Goal: Task Accomplishment & Management: Complete application form

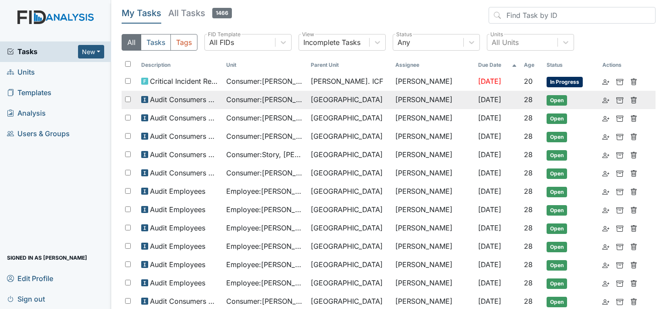
click at [261, 92] on td "Consumer : [PERSON_NAME]" at bounding box center [265, 100] width 85 height 18
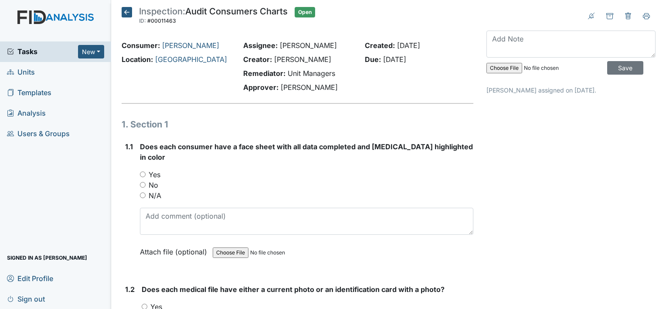
click at [143, 171] on input "Yes" at bounding box center [143, 174] width 6 height 6
radio input "true"
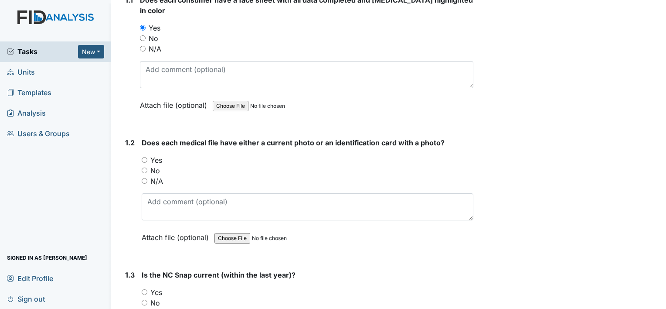
scroll to position [174, 0]
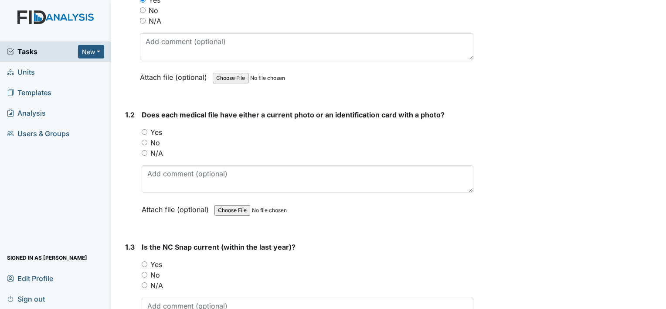
click at [144, 129] on input "Yes" at bounding box center [145, 132] width 6 height 6
radio input "true"
click at [141, 251] on div "1.3 Is the NC Snap current (within the last year)? You must select one of the b…" at bounding box center [298, 301] width 352 height 118
click at [144, 261] on input "Yes" at bounding box center [145, 264] width 6 height 6
radio input "true"
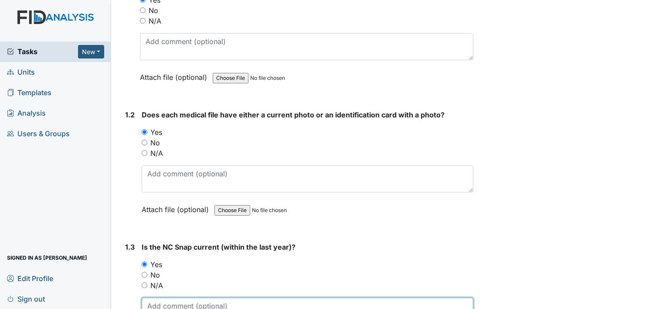
click at [171, 297] on textarea at bounding box center [308, 310] width 332 height 27
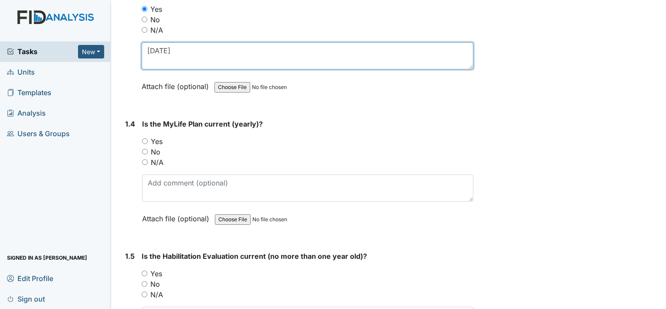
scroll to position [436, 0]
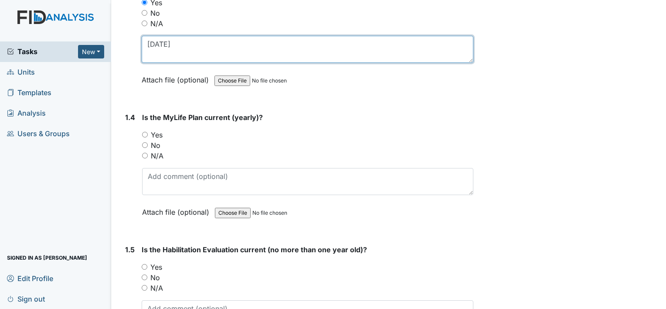
type textarea "10/25/24"
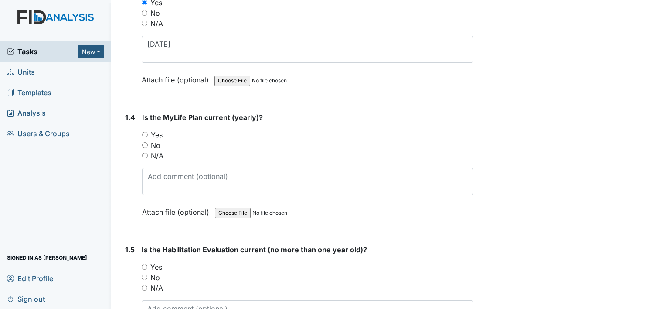
click at [144, 132] on input "Yes" at bounding box center [145, 135] width 6 height 6
radio input "true"
click at [145, 264] on input "Yes" at bounding box center [145, 267] width 6 height 6
radio input "true"
click at [160, 155] on div "Is the MyLife Plan current (yearly)? You must select one of the below options. …" at bounding box center [307, 167] width 331 height 111
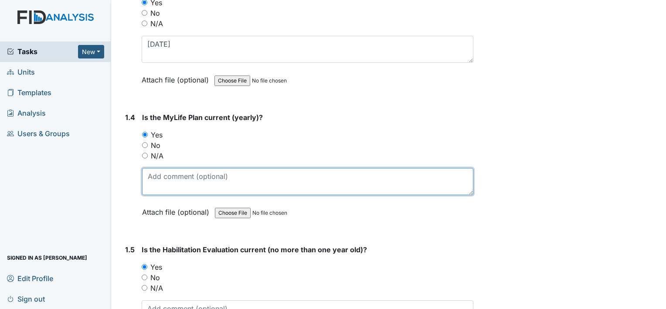
click at [164, 168] on textarea at bounding box center [307, 181] width 331 height 27
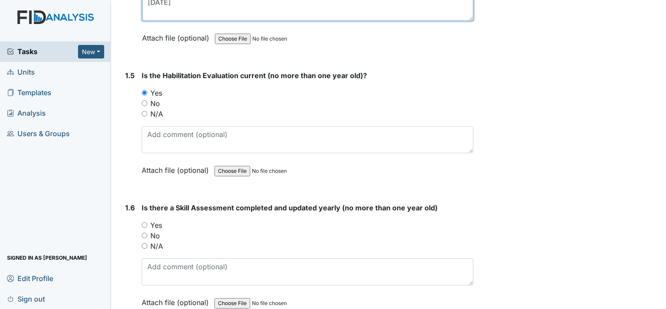
scroll to position [610, 0]
type textarea "07/31/25"
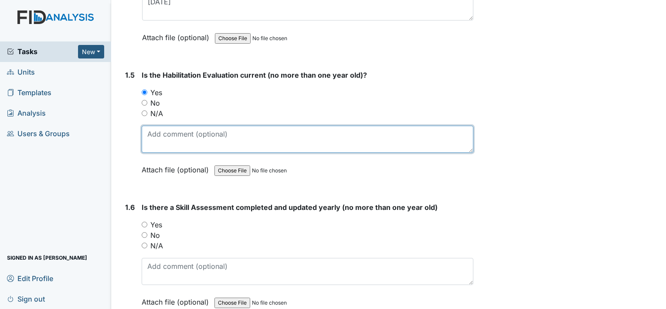
click at [178, 126] on textarea at bounding box center [308, 139] width 332 height 27
type textarea "07/31/25"
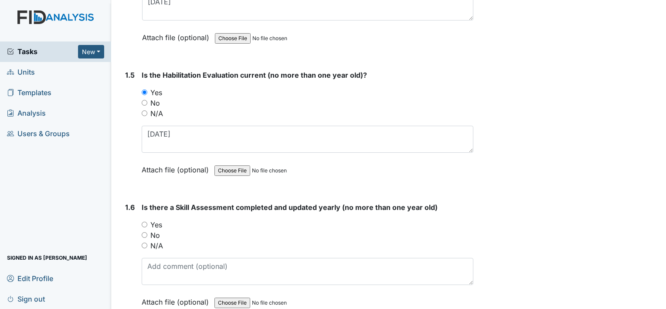
click at [146, 221] on input "Yes" at bounding box center [145, 224] width 6 height 6
radio input "true"
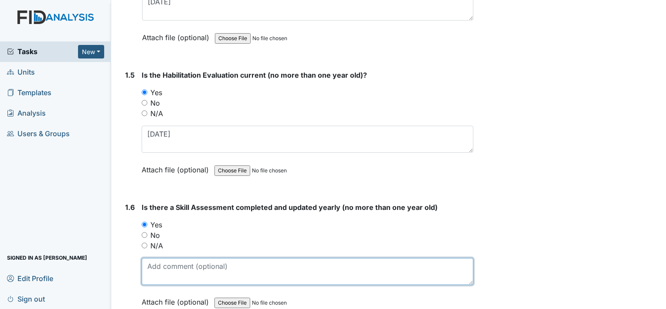
click at [177, 265] on textarea at bounding box center [308, 271] width 332 height 27
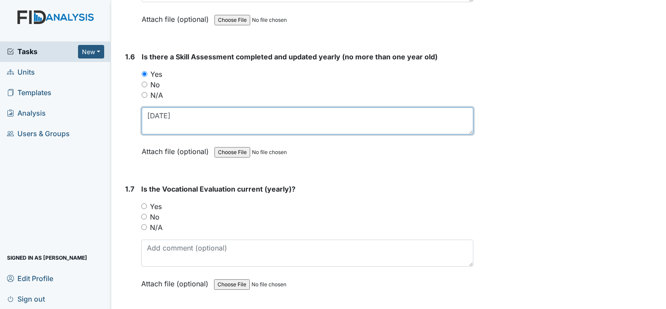
scroll to position [828, 0]
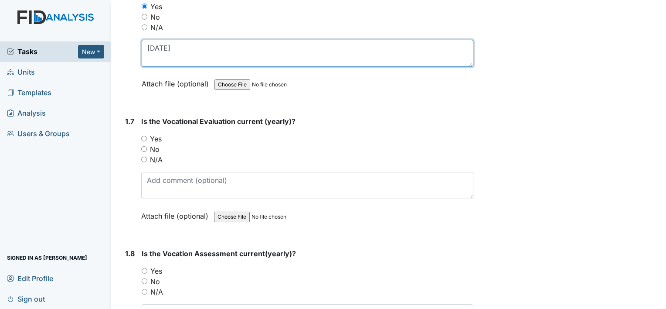
type textarea "07/31/25"
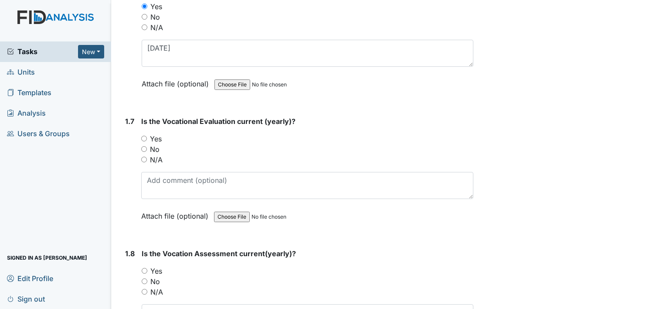
click at [142, 136] on input "Yes" at bounding box center [144, 139] width 6 height 6
radio input "true"
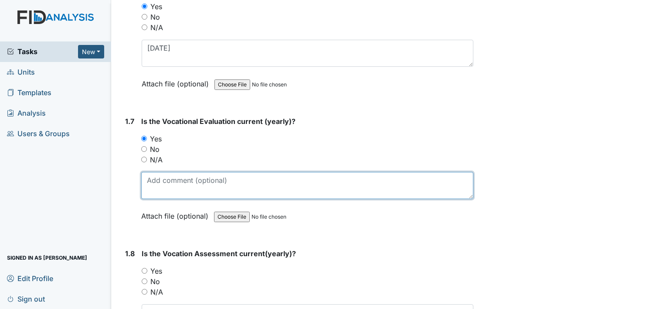
click at [167, 176] on textarea at bounding box center [307, 185] width 332 height 27
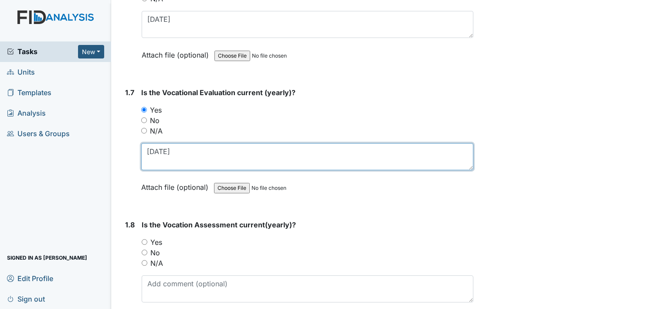
scroll to position [959, 0]
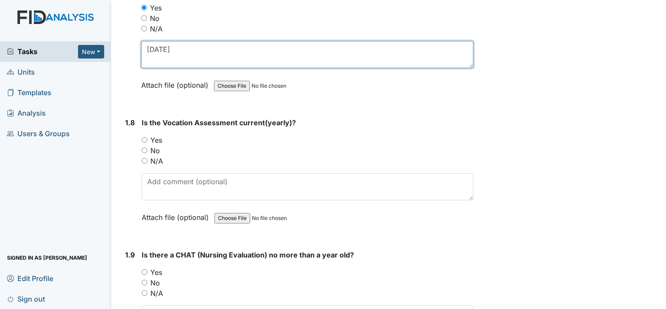
type textarea "07/22/25"
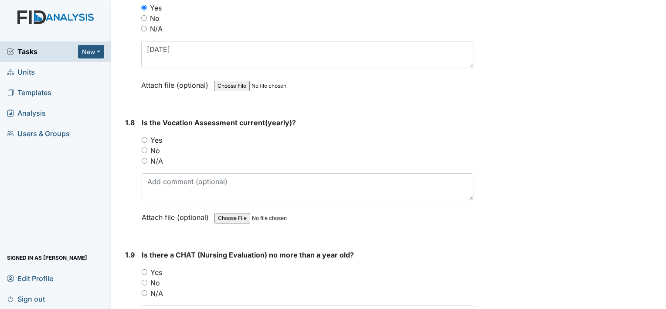
click at [146, 137] on input "Yes" at bounding box center [145, 140] width 6 height 6
radio input "true"
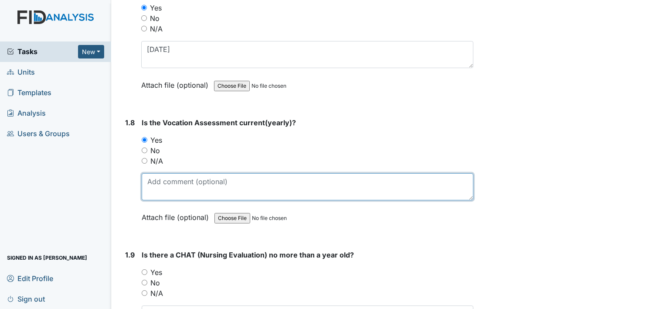
click at [166, 173] on textarea at bounding box center [308, 186] width 332 height 27
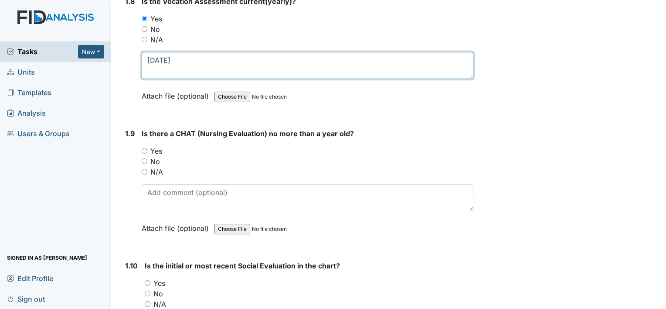
scroll to position [1090, 0]
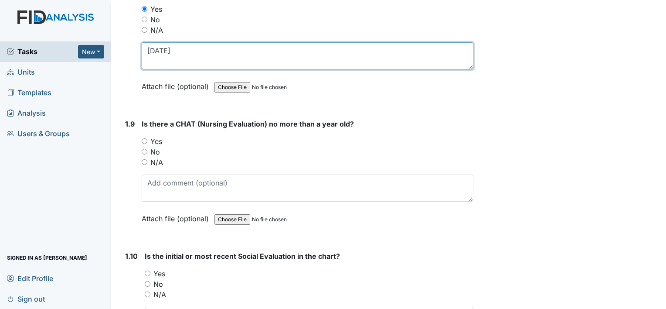
type textarea "07/22/25"
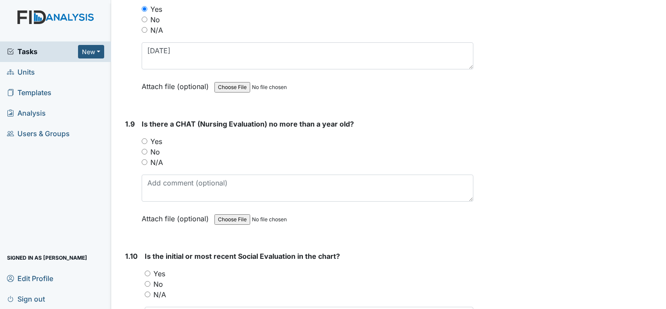
click at [146, 138] on input "Yes" at bounding box center [145, 141] width 6 height 6
radio input "true"
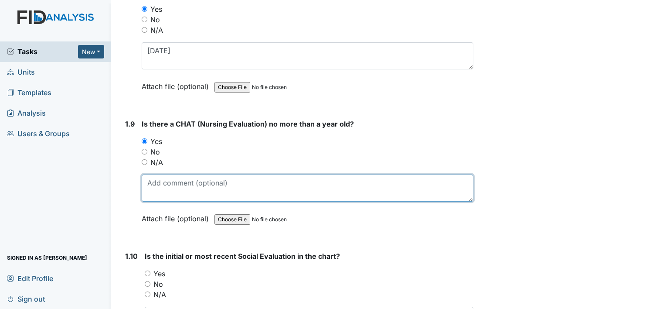
click at [179, 176] on textarea at bounding box center [308, 187] width 332 height 27
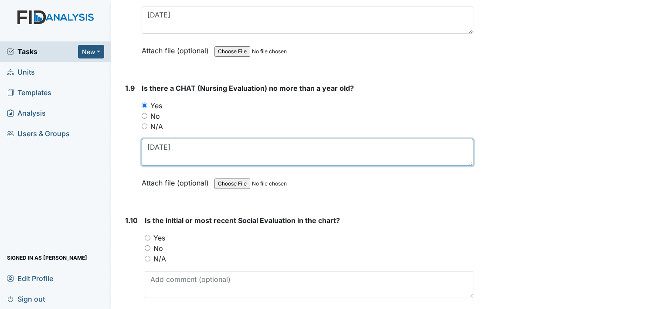
scroll to position [1221, 0]
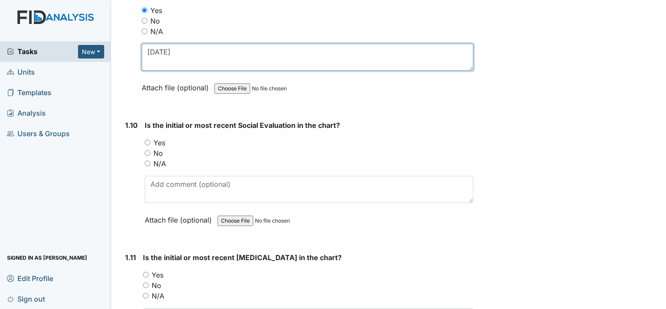
type textarea "07/28/25"
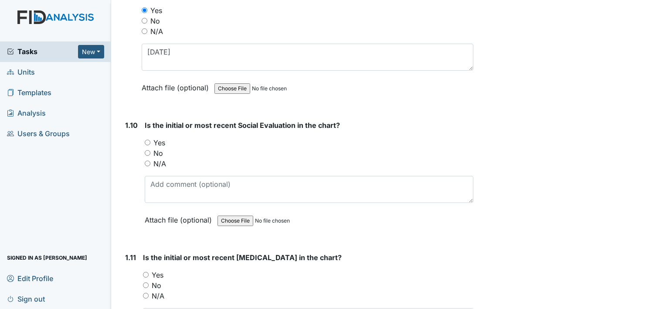
click at [150, 160] on input "N/A" at bounding box center [148, 163] width 6 height 6
radio input "true"
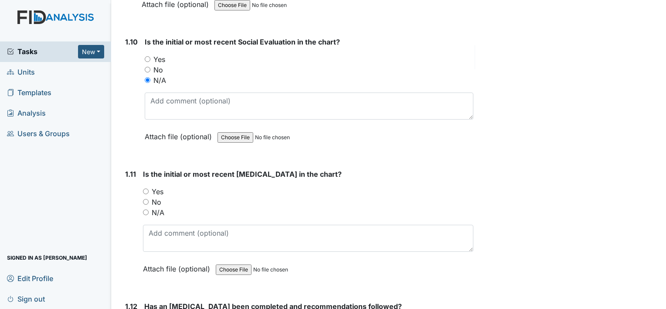
scroll to position [1308, 0]
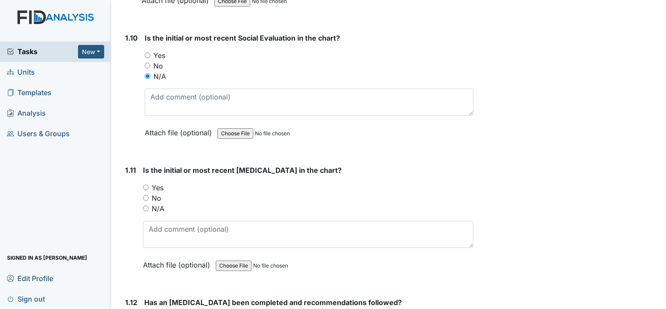
click at [146, 184] on input "Yes" at bounding box center [146, 187] width 6 height 6
radio input "true"
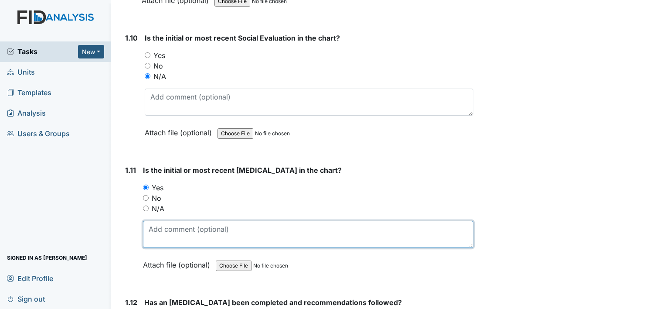
click at [175, 225] on textarea at bounding box center [308, 234] width 330 height 27
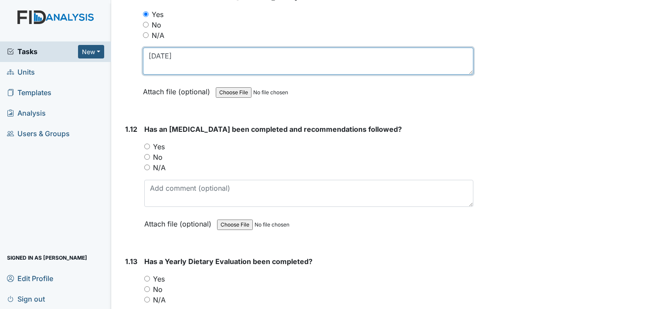
scroll to position [1482, 0]
type textarea "10/16/15"
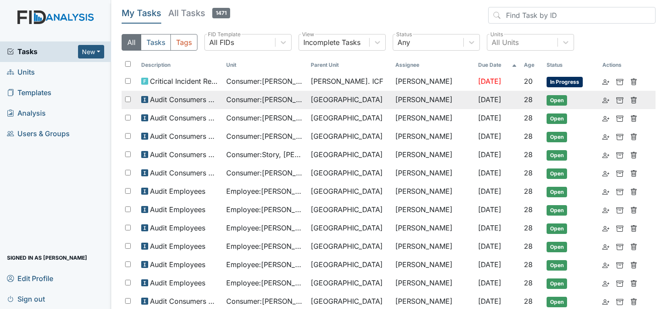
click at [250, 99] on span "Consumer : [PERSON_NAME]" at bounding box center [265, 99] width 78 height 10
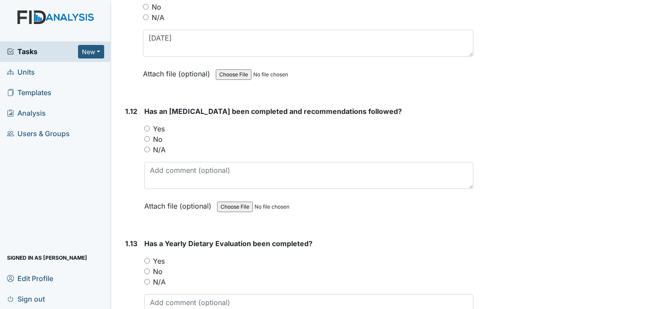
scroll to position [1482, 0]
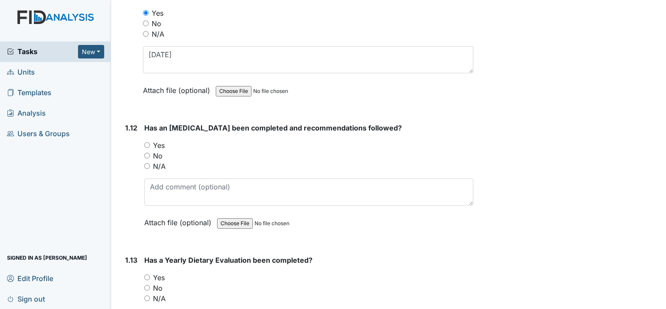
click at [146, 285] on input "No" at bounding box center [147, 288] width 6 height 6
radio input "true"
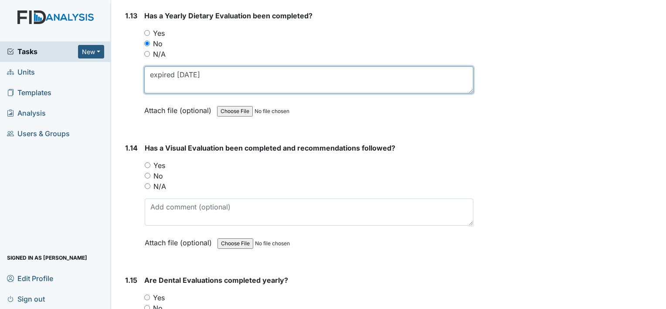
scroll to position [1744, 0]
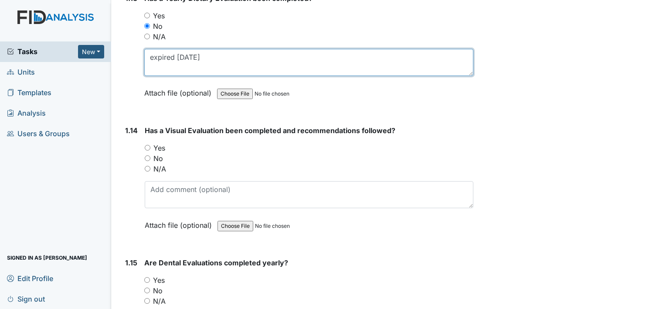
type textarea "expired 07/22/25"
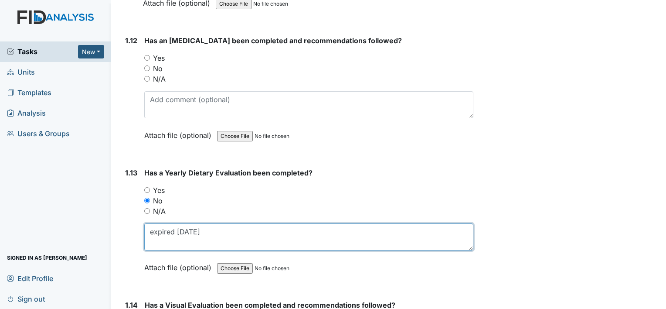
scroll to position [1526, 0]
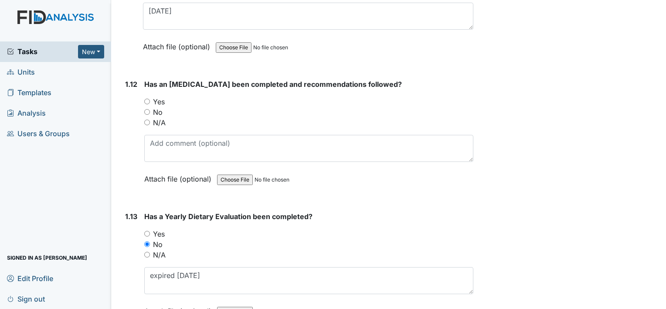
click at [146, 99] on input "Yes" at bounding box center [147, 102] width 6 height 6
radio input "true"
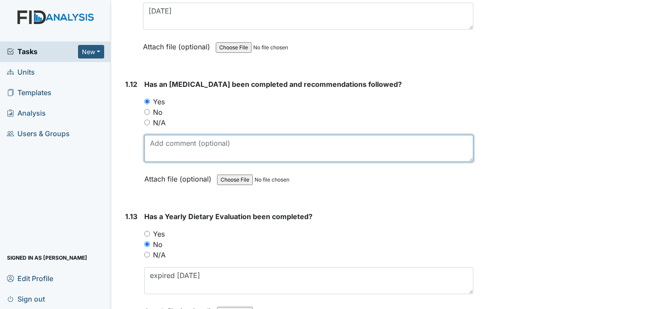
click at [182, 141] on textarea at bounding box center [308, 148] width 329 height 27
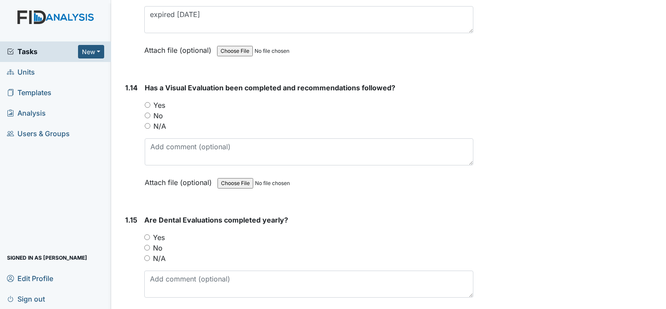
scroll to position [1787, 0]
type textarea "07/25/21"
click at [146, 101] on input "Yes" at bounding box center [148, 104] width 6 height 6
radio input "true"
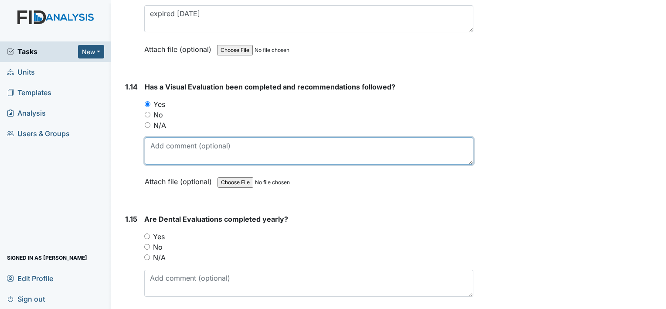
click at [164, 141] on textarea at bounding box center [309, 150] width 329 height 27
type textarea "01/03/24"
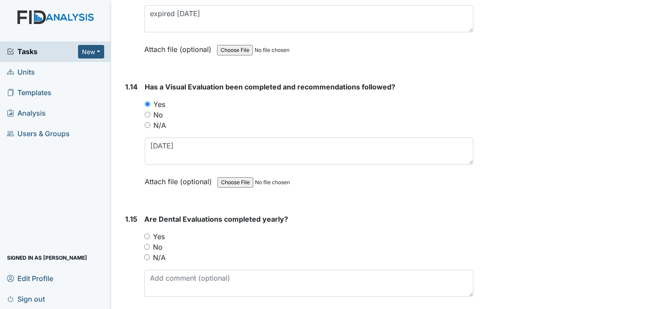
click at [146, 233] on input "Yes" at bounding box center [147, 236] width 6 height 6
radio input "true"
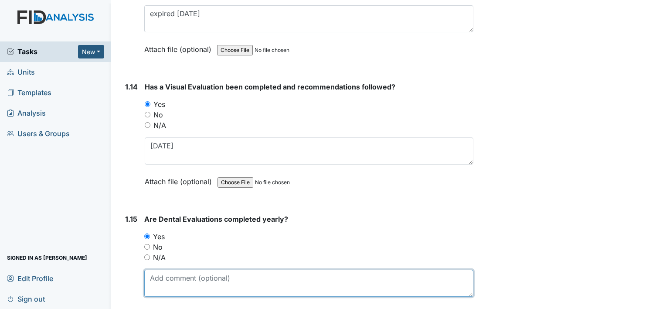
click at [190, 269] on textarea at bounding box center [308, 282] width 329 height 27
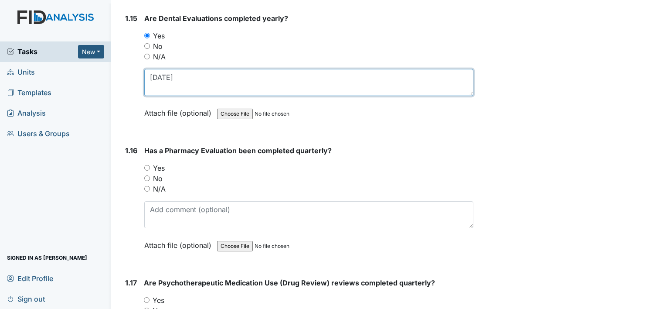
scroll to position [2005, 0]
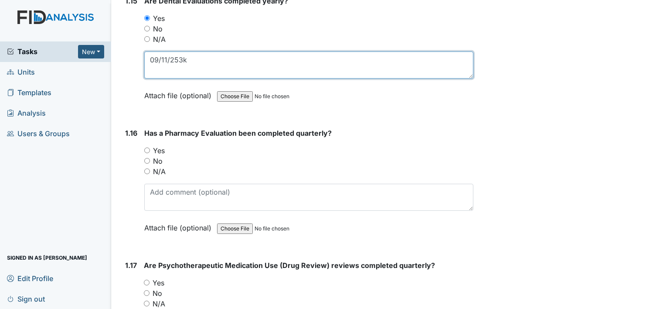
type textarea "09/11/253k"
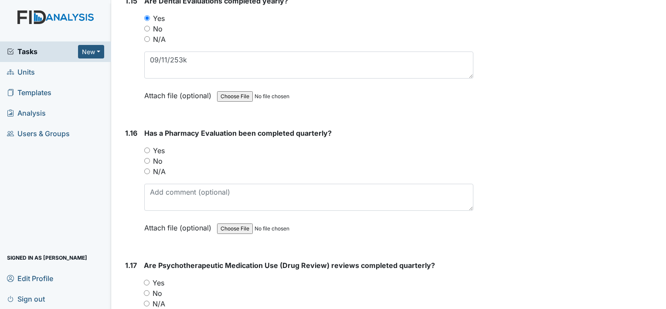
click at [148, 147] on input "Yes" at bounding box center [147, 150] width 6 height 6
radio input "true"
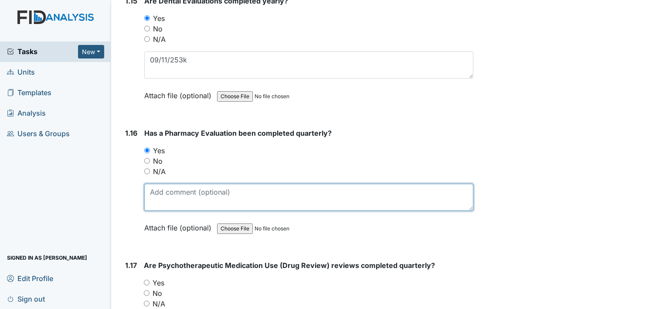
click at [183, 191] on textarea at bounding box center [308, 197] width 329 height 27
click at [151, 184] on textarea "09/30/25" at bounding box center [308, 197] width 329 height 27
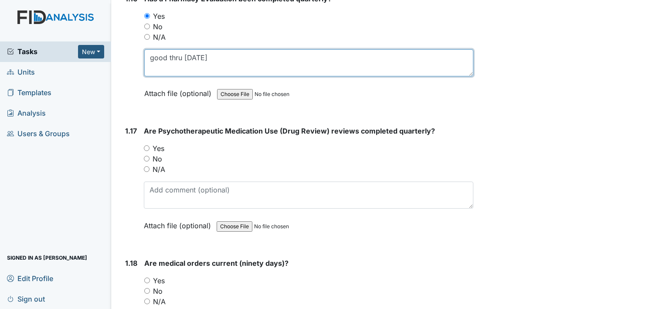
scroll to position [2180, 0]
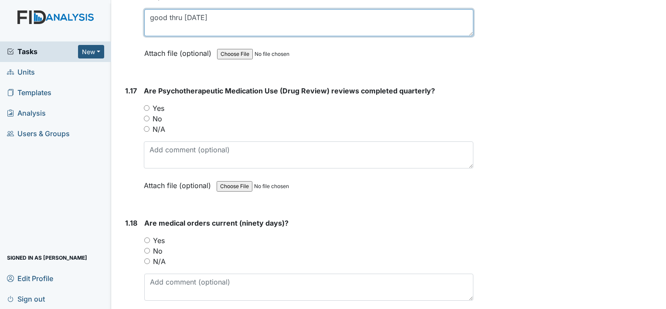
type textarea "good thru 09/30/25"
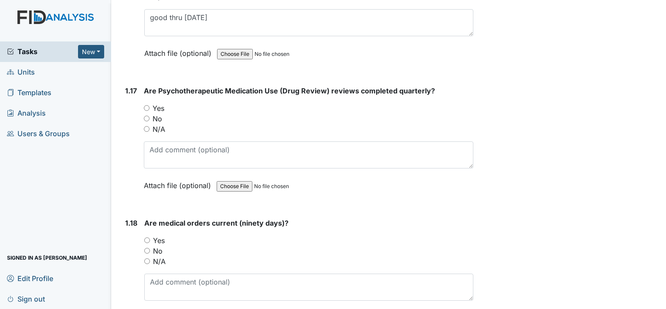
click at [145, 103] on div "Yes" at bounding box center [309, 108] width 330 height 10
click at [146, 105] on input "Yes" at bounding box center [147, 108] width 6 height 6
radio input "true"
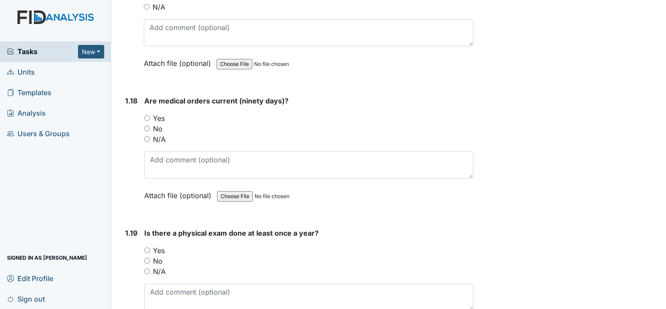
scroll to position [2311, 0]
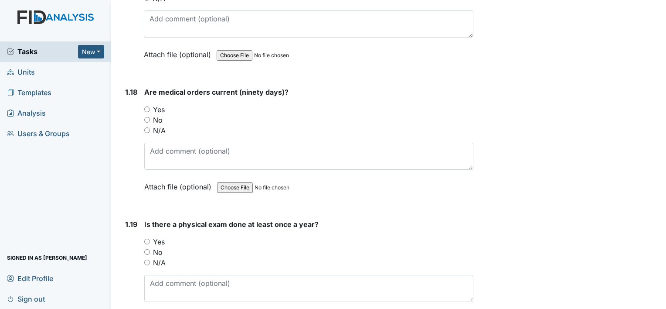
click at [148, 106] on input "Yes" at bounding box center [147, 109] width 6 height 6
radio input "true"
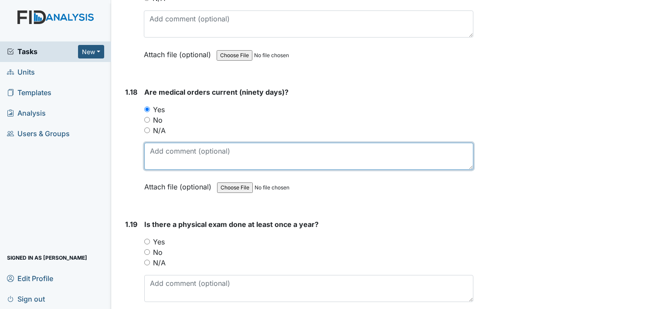
click at [160, 150] on textarea at bounding box center [308, 156] width 329 height 27
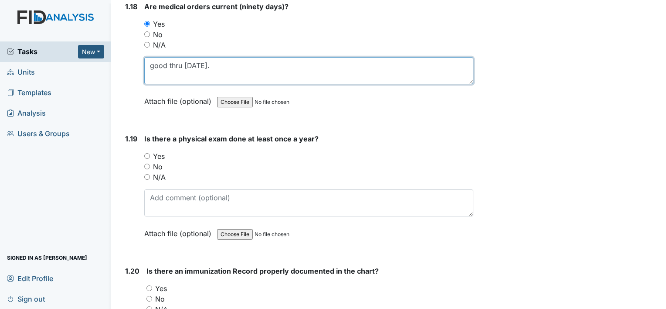
scroll to position [2398, 0]
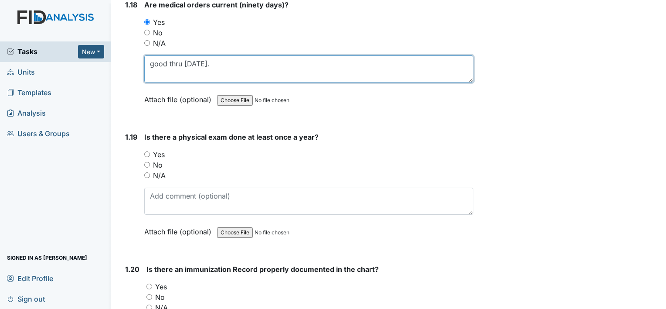
type textarea "good thru 10/31/25."
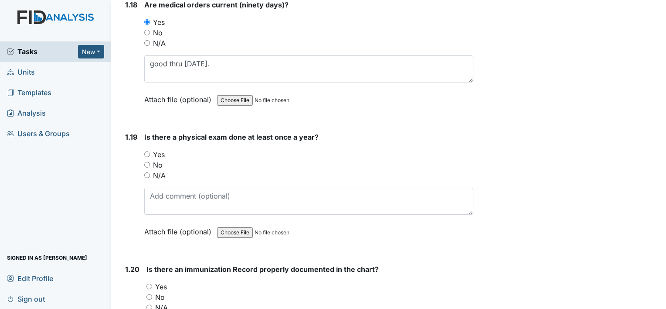
click at [147, 151] on input "Yes" at bounding box center [147, 154] width 6 height 6
radio input "true"
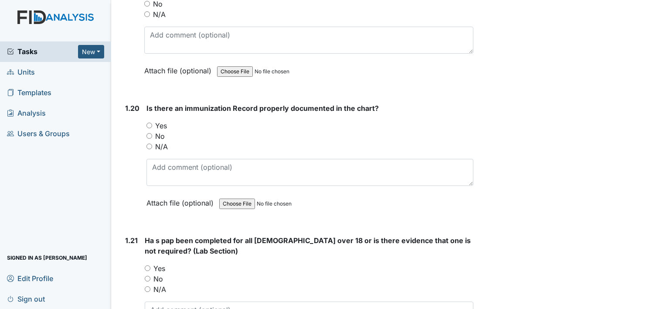
scroll to position [2572, 0]
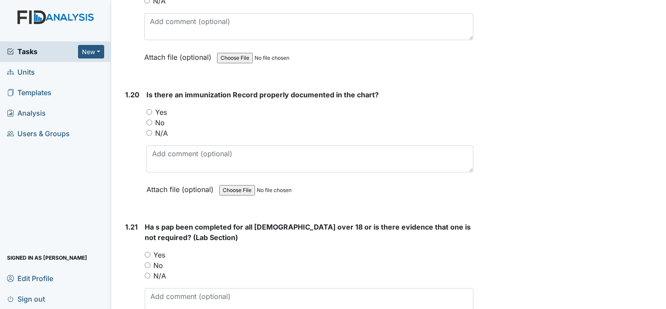
click at [148, 107] on div "Yes" at bounding box center [309, 112] width 327 height 10
click at [150, 109] on input "Yes" at bounding box center [149, 112] width 6 height 6
radio input "true"
click at [146, 272] on input "N/A" at bounding box center [148, 275] width 6 height 6
radio input "true"
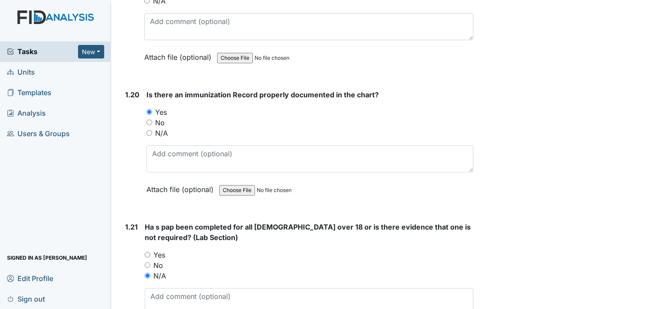
click at [148, 252] on input "Yes" at bounding box center [148, 255] width 6 height 6
radio input "true"
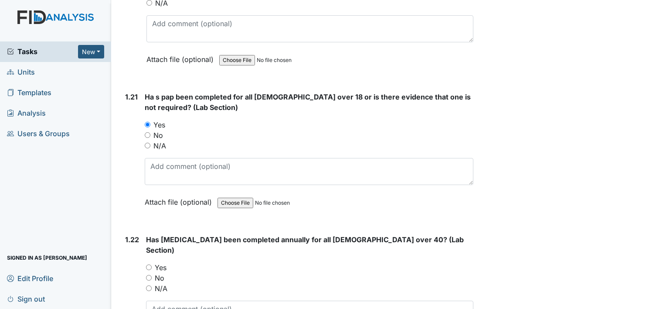
scroll to position [2703, 0]
click at [150, 284] on input "N/A" at bounding box center [149, 287] width 6 height 6
radio input "true"
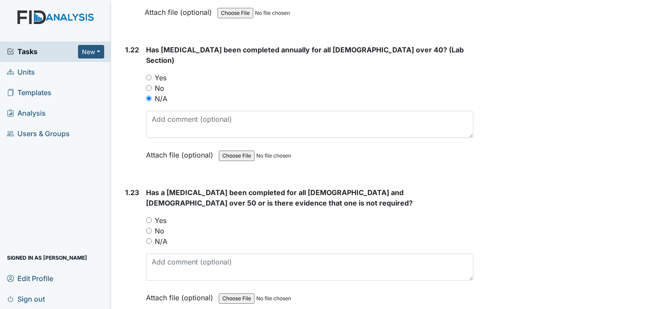
scroll to position [2921, 0]
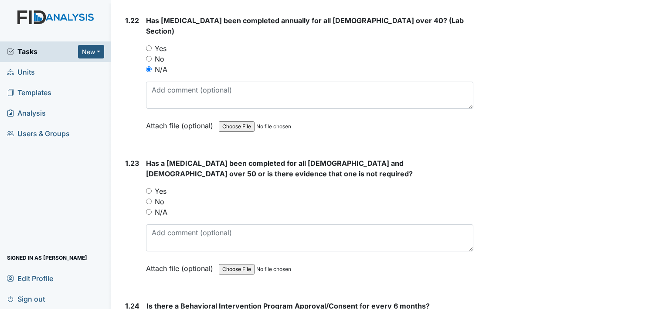
click at [146, 181] on div "1.23 Has a colonoscopy been completed for all males and females over 50 or is t…" at bounding box center [298, 222] width 352 height 129
click at [150, 209] on input "N/A" at bounding box center [149, 212] width 6 height 6
radio input "true"
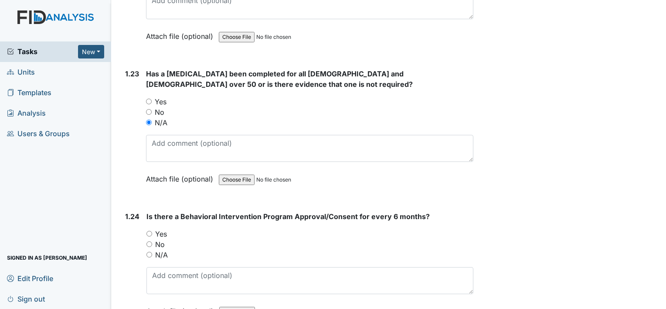
scroll to position [3052, 0]
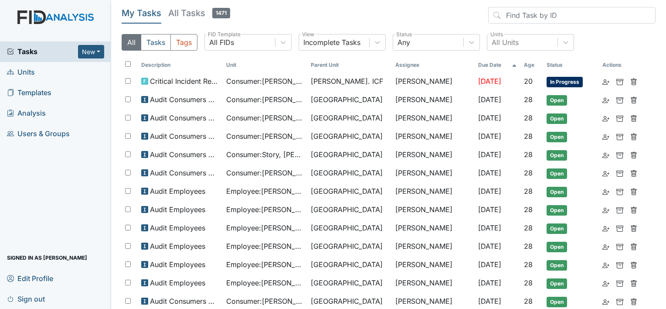
click at [53, 69] on link "Units" at bounding box center [55, 72] width 111 height 20
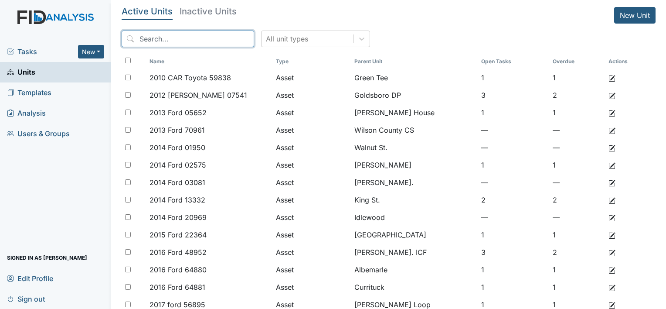
click at [184, 40] on input "search" at bounding box center [188, 39] width 133 height 17
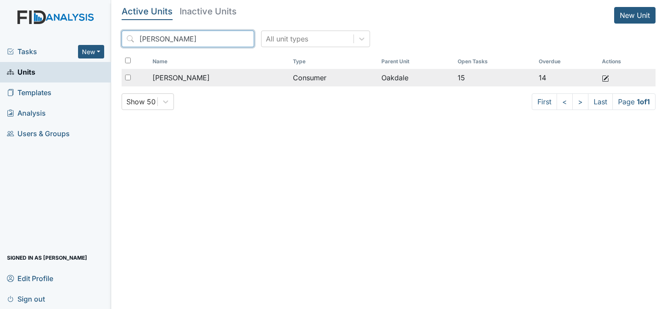
type input "jeff"
click at [238, 78] on div "[PERSON_NAME]" at bounding box center [219, 77] width 133 height 10
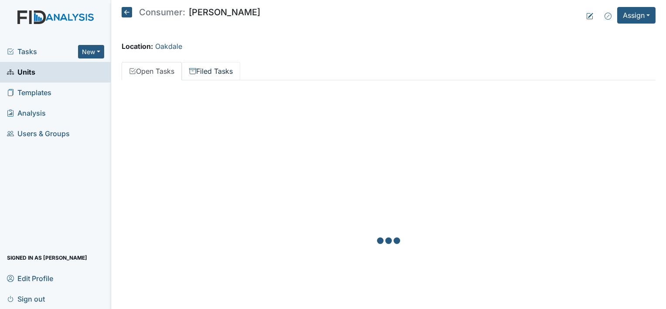
click at [228, 70] on link "Filed Tasks" at bounding box center [211, 71] width 58 height 18
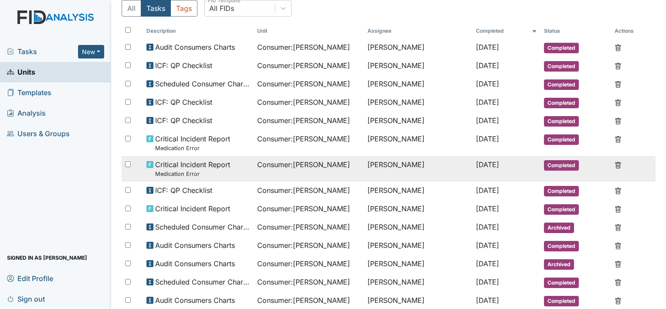
scroll to position [131, 0]
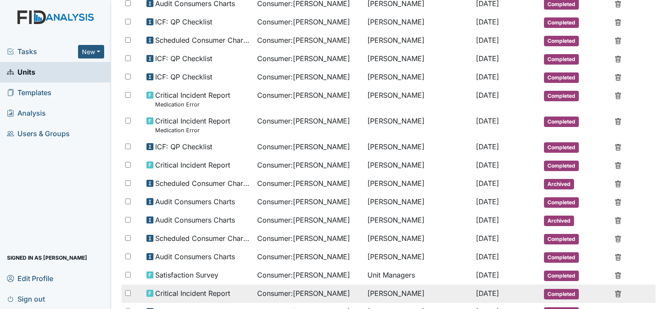
click at [267, 289] on span "Consumer : [PERSON_NAME]" at bounding box center [303, 293] width 93 height 10
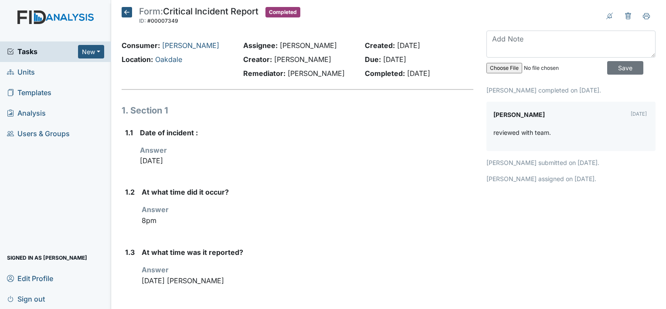
click at [123, 14] on icon at bounding box center [127, 12] width 10 height 10
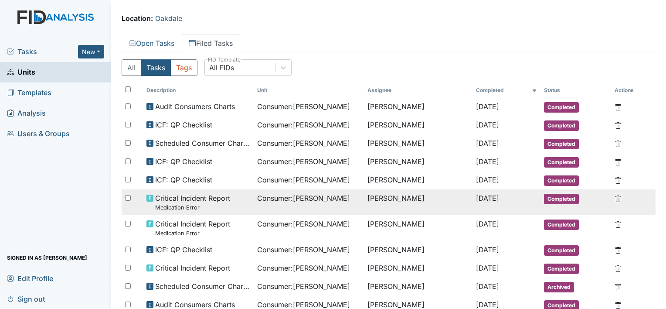
scroll to position [44, 0]
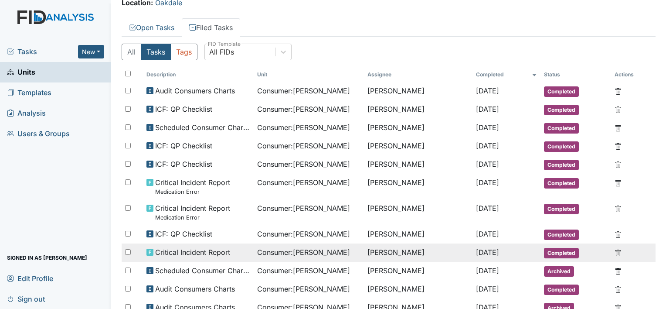
click at [245, 253] on td "Critical Incident Report" at bounding box center [198, 252] width 111 height 18
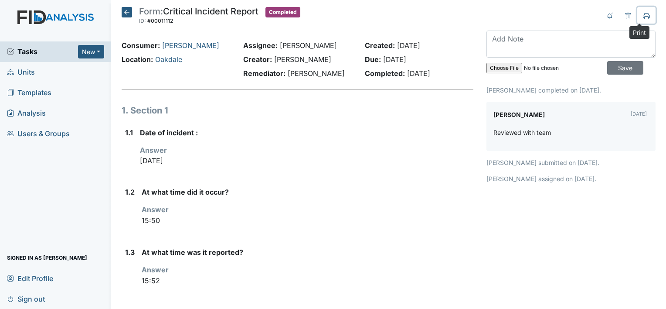
click at [643, 14] on icon at bounding box center [646, 16] width 7 height 7
click at [65, 16] on img at bounding box center [55, 25] width 111 height 31
